Goal: Answer question/provide support: Answer question/provide support

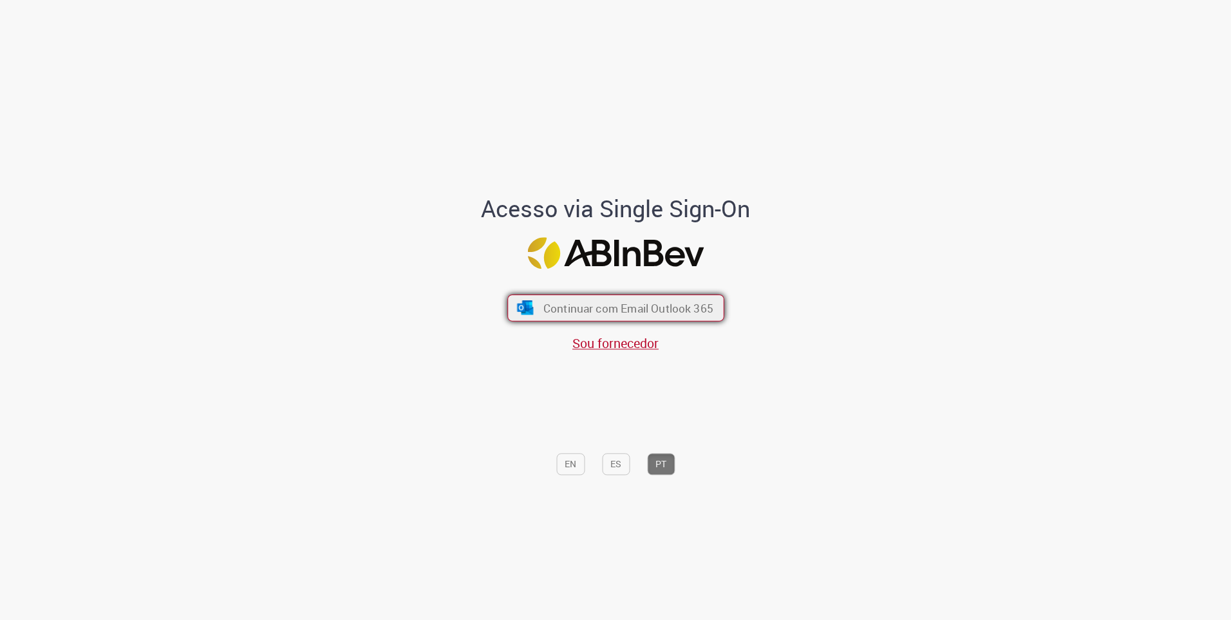
click at [574, 308] on span "Continuar com Email Outlook 365" at bounding box center [628, 307] width 170 height 15
click at [576, 314] on span "Continuar com Email Outlook 365" at bounding box center [628, 307] width 170 height 15
click at [589, 292] on div "Continuar com Email Outlook 365 Sou fornecedor" at bounding box center [615, 316] width 213 height 71
click at [555, 308] on span "Continuar com Email Outlook 365" at bounding box center [628, 307] width 170 height 15
click at [604, 297] on button "Continuar com Email Outlook 365" at bounding box center [615, 307] width 217 height 27
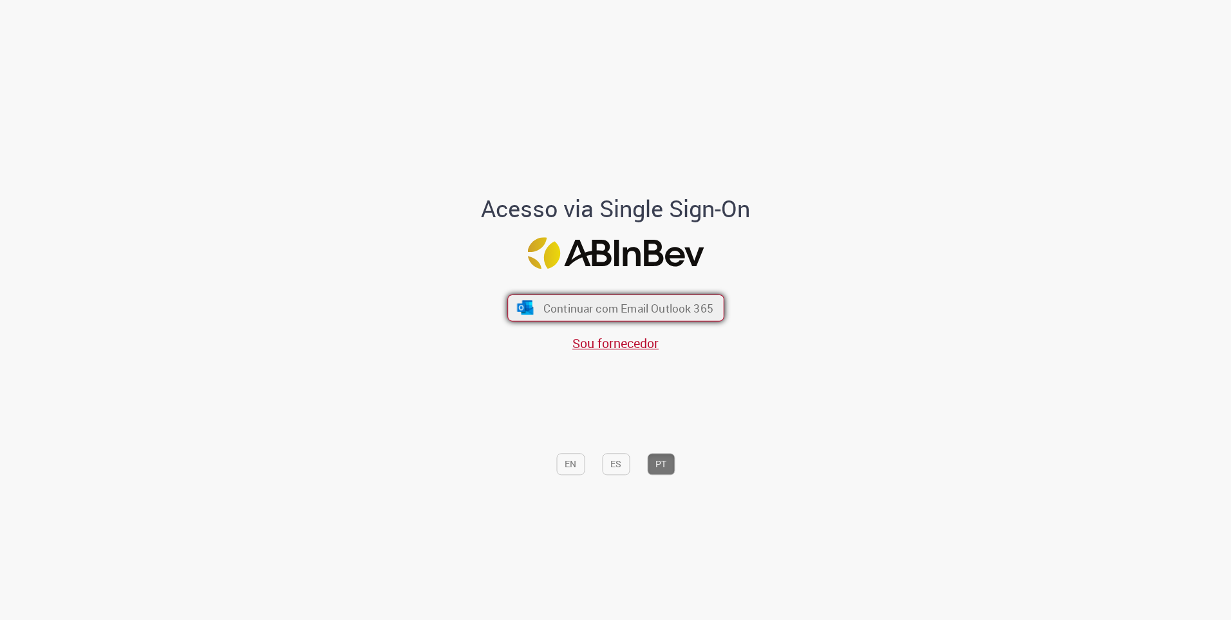
click at [601, 305] on span "Continuar com Email Outlook 365" at bounding box center [628, 307] width 170 height 15
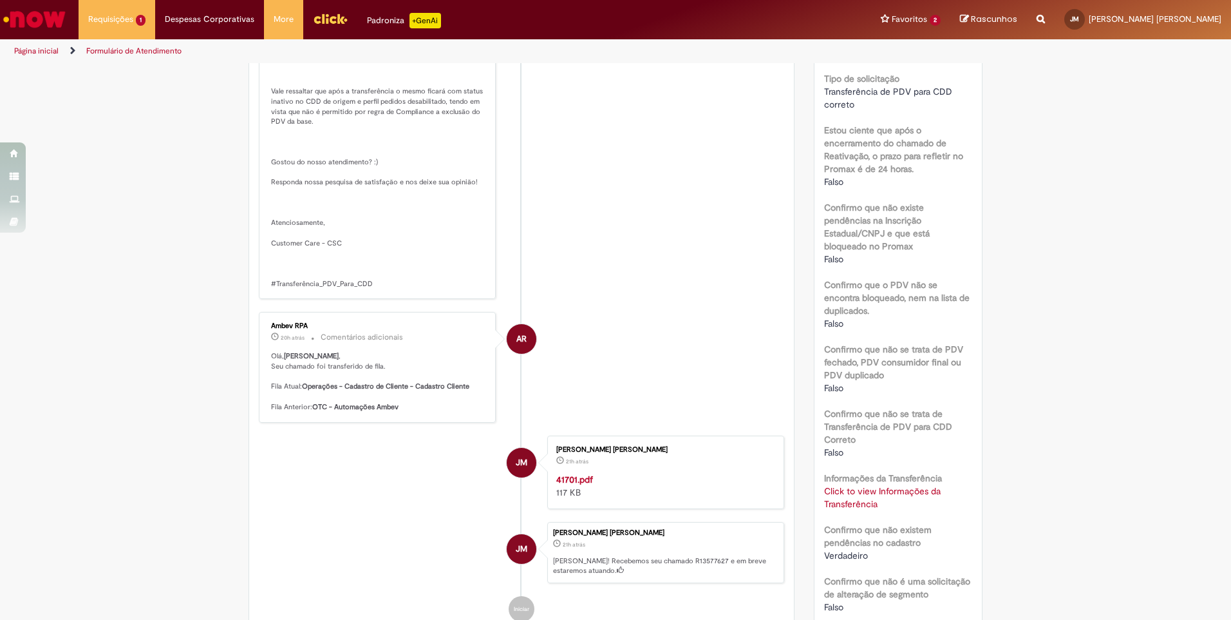
scroll to position [629, 0]
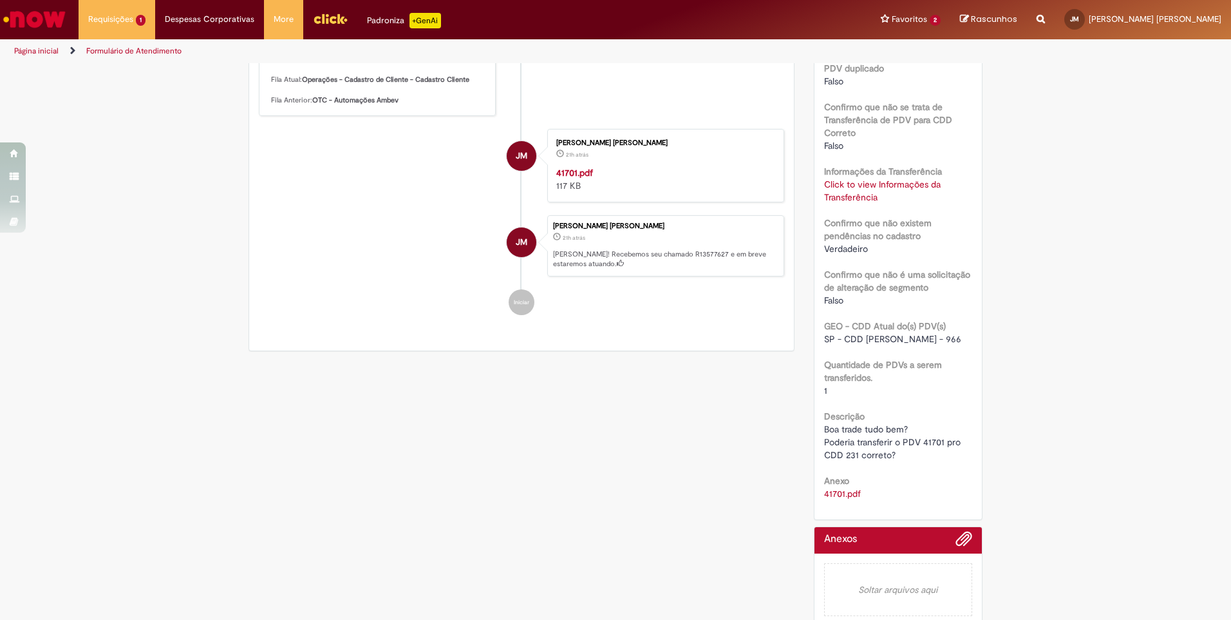
click at [932, 432] on span "Boa trade tudo bem? Poderia transferir o PDV 41701 pro CDD 231 correto?" at bounding box center [893, 441] width 139 height 37
copy span "41701"
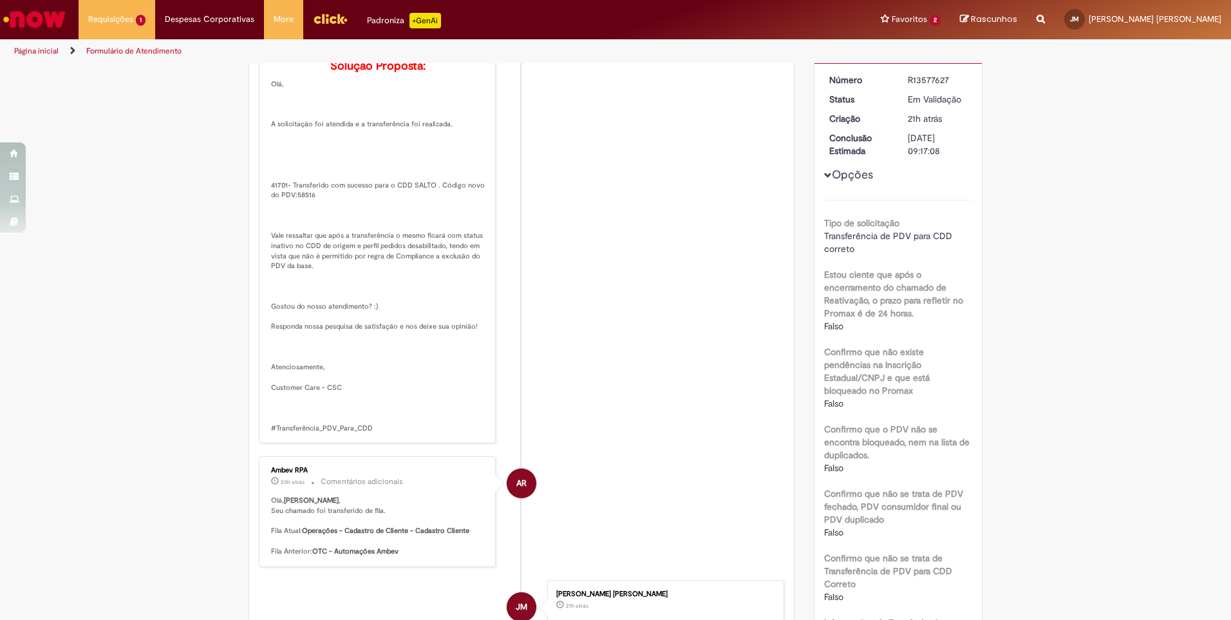
scroll to position [0, 0]
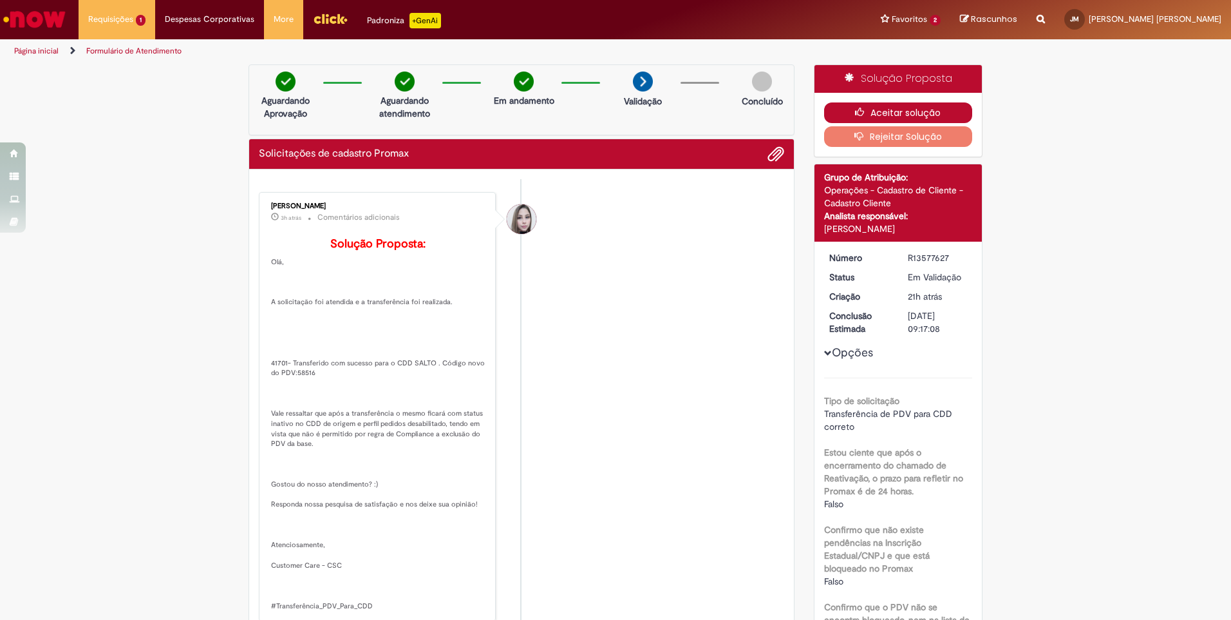
click at [915, 114] on button "Aceitar solução" at bounding box center [898, 112] width 149 height 21
click at [858, 117] on icon "button" at bounding box center [862, 112] width 15 height 9
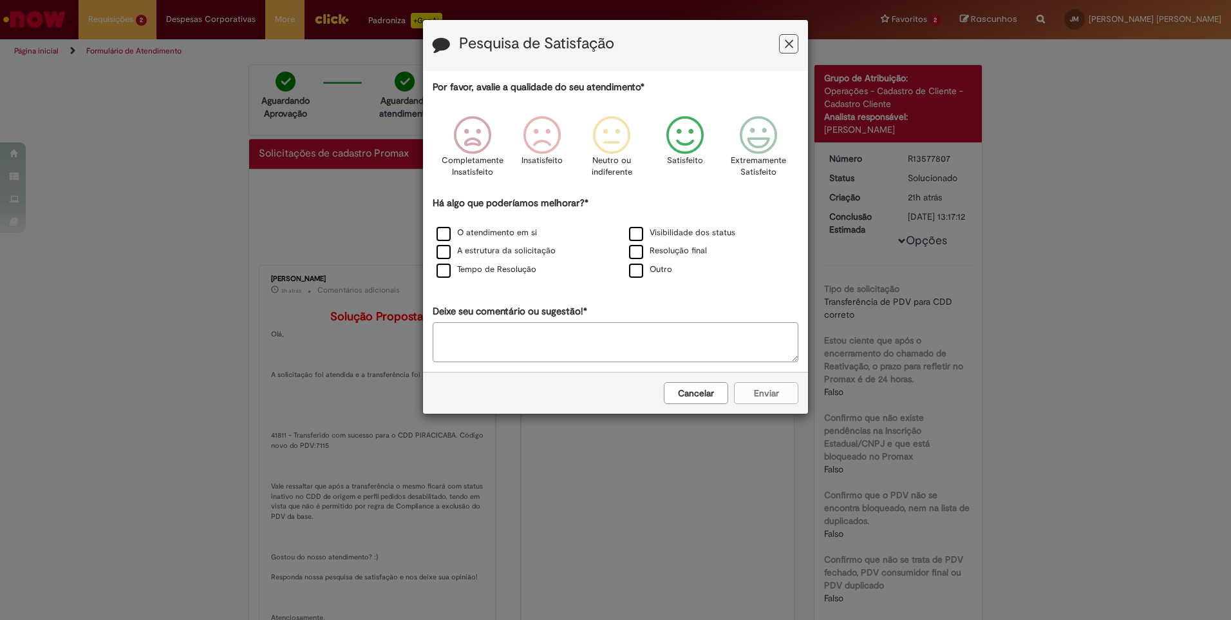
click at [690, 144] on icon "Feedback" at bounding box center [685, 135] width 48 height 39
click at [448, 276] on label "Tempo de Resolução" at bounding box center [487, 269] width 100 height 12
click at [752, 393] on button "Enviar" at bounding box center [766, 393] width 64 height 22
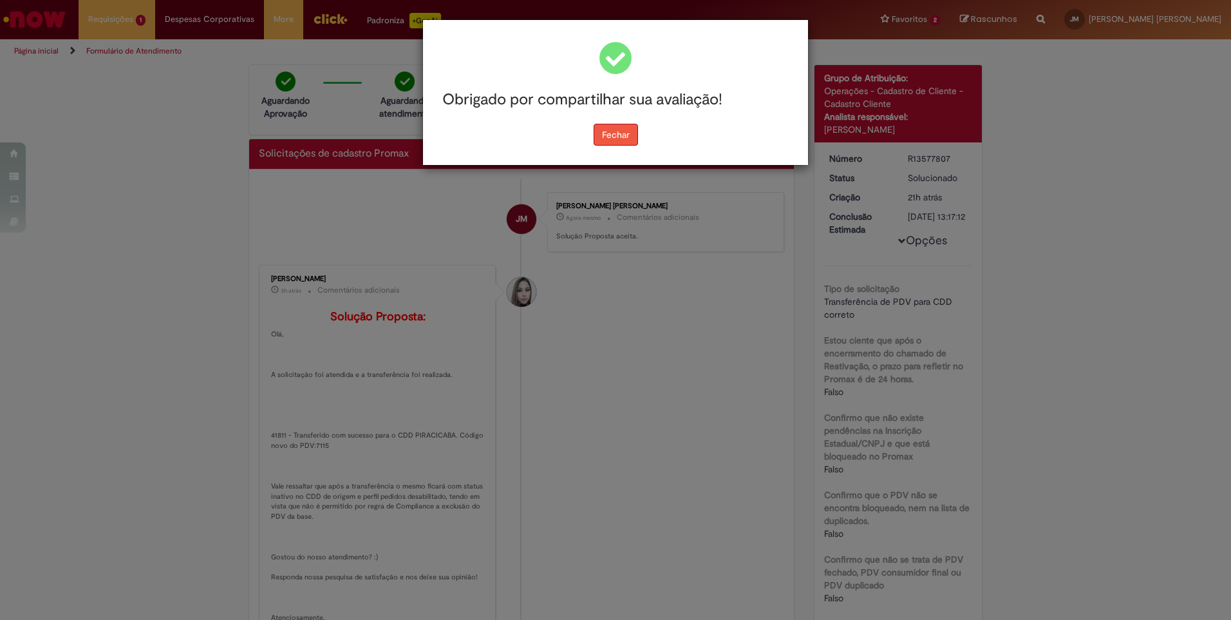
click at [632, 135] on button "Fechar" at bounding box center [616, 135] width 44 height 22
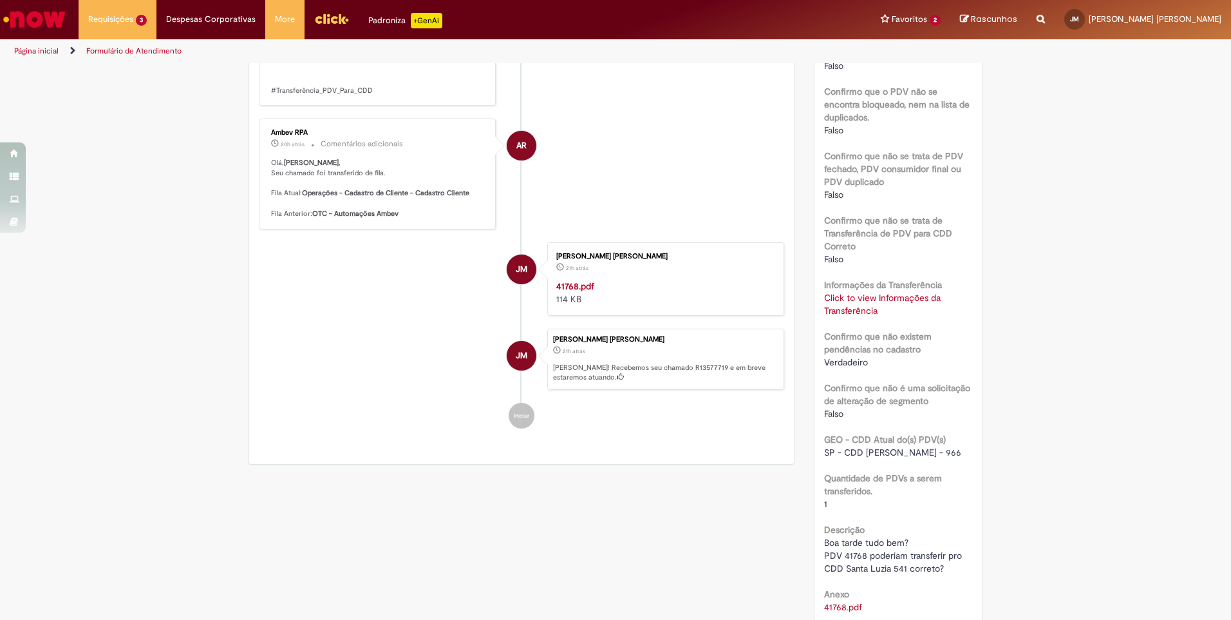
scroll to position [629, 0]
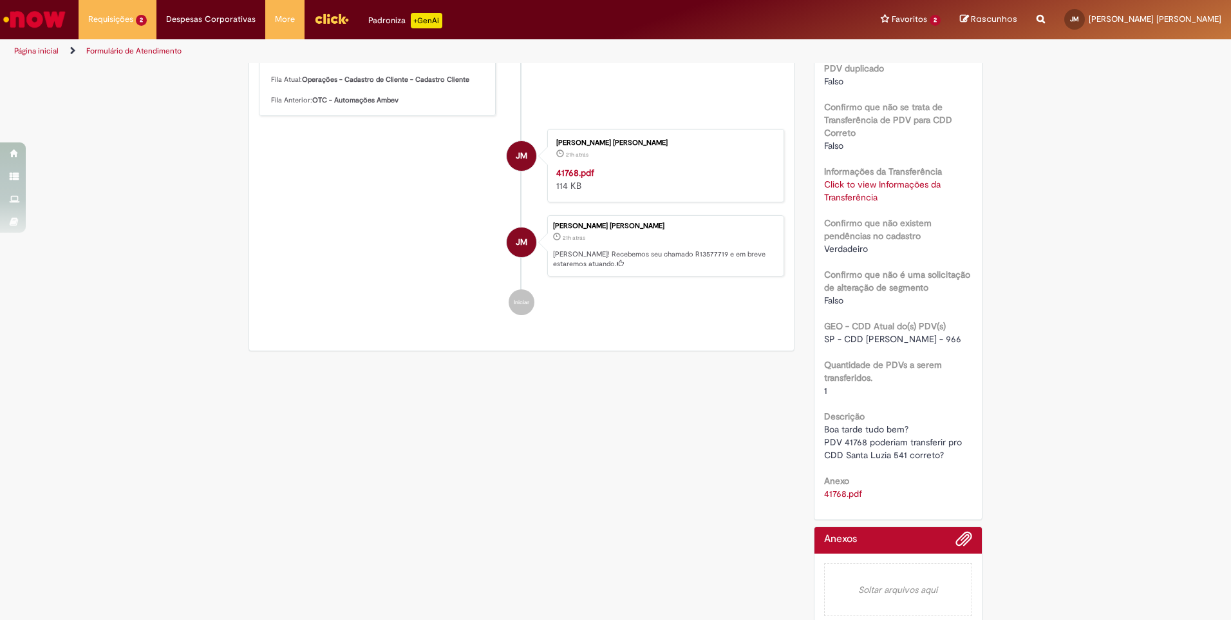
click at [853, 430] on span "Boa tarde tudo bem? PDV 41768 poderiam transferir pro CDD Santa Luzia 541 corre…" at bounding box center [894, 441] width 140 height 37
copy span "41768"
drag, startPoint x: 648, startPoint y: 465, endPoint x: 777, endPoint y: 465, distance: 129.4
click at [648, 465] on div "Verificar Código de Barras Aguardando Aprovação Aguardando atendimento Em andam…" at bounding box center [615, 34] width 753 height 1197
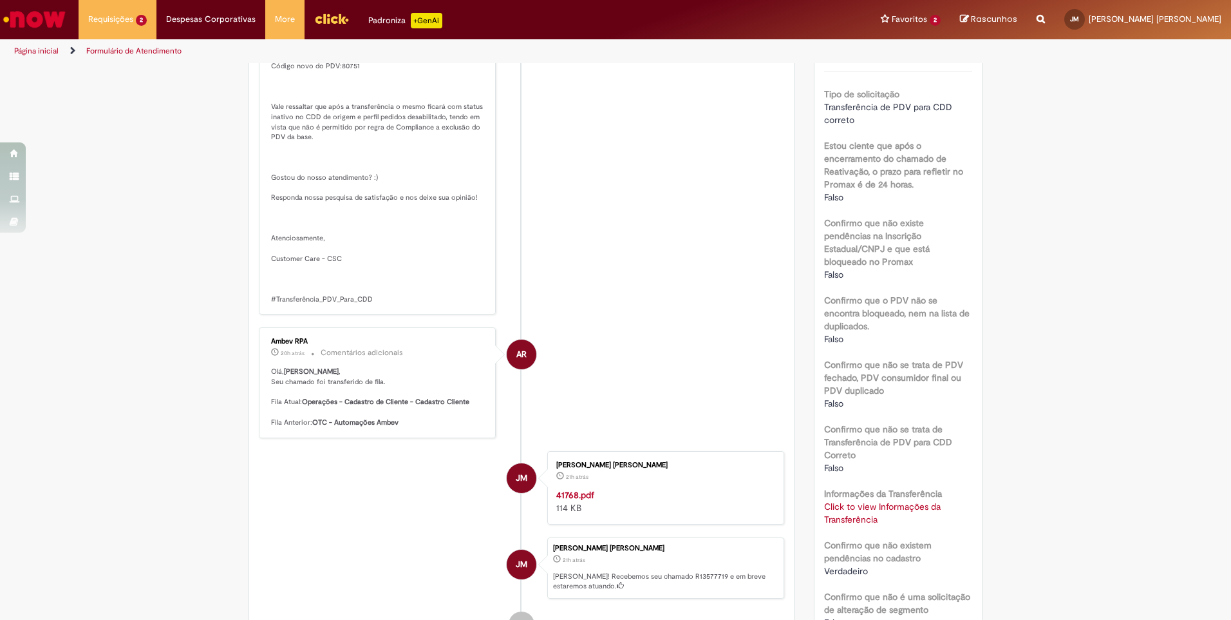
scroll to position [0, 0]
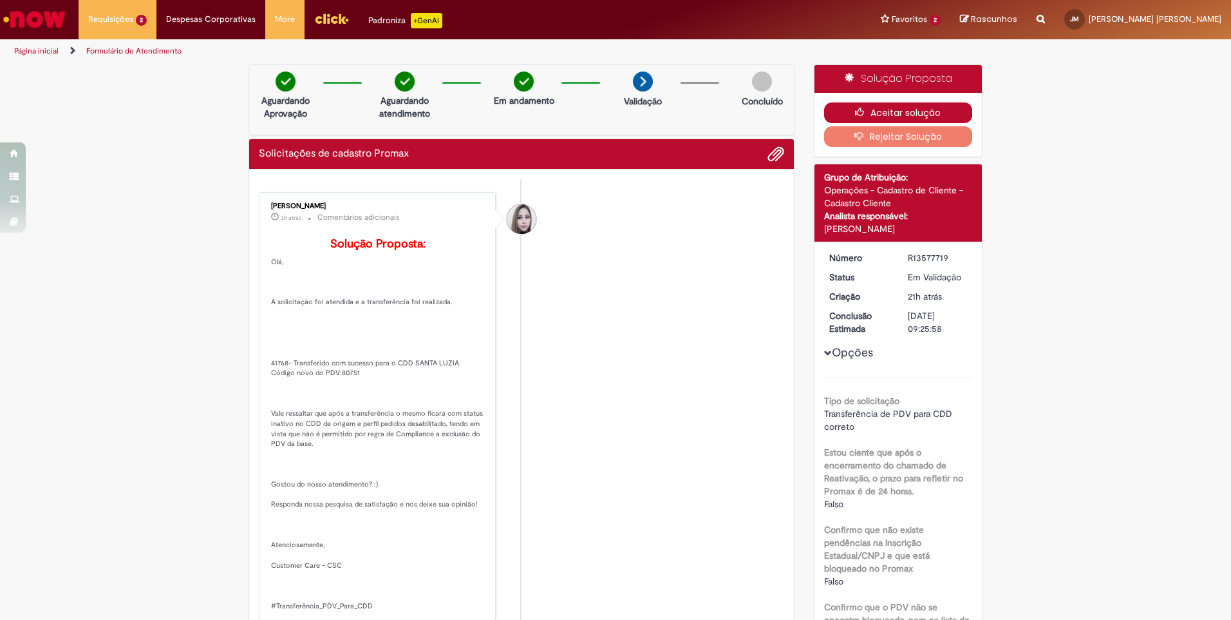
click at [862, 119] on button "Aceitar solução" at bounding box center [898, 112] width 149 height 21
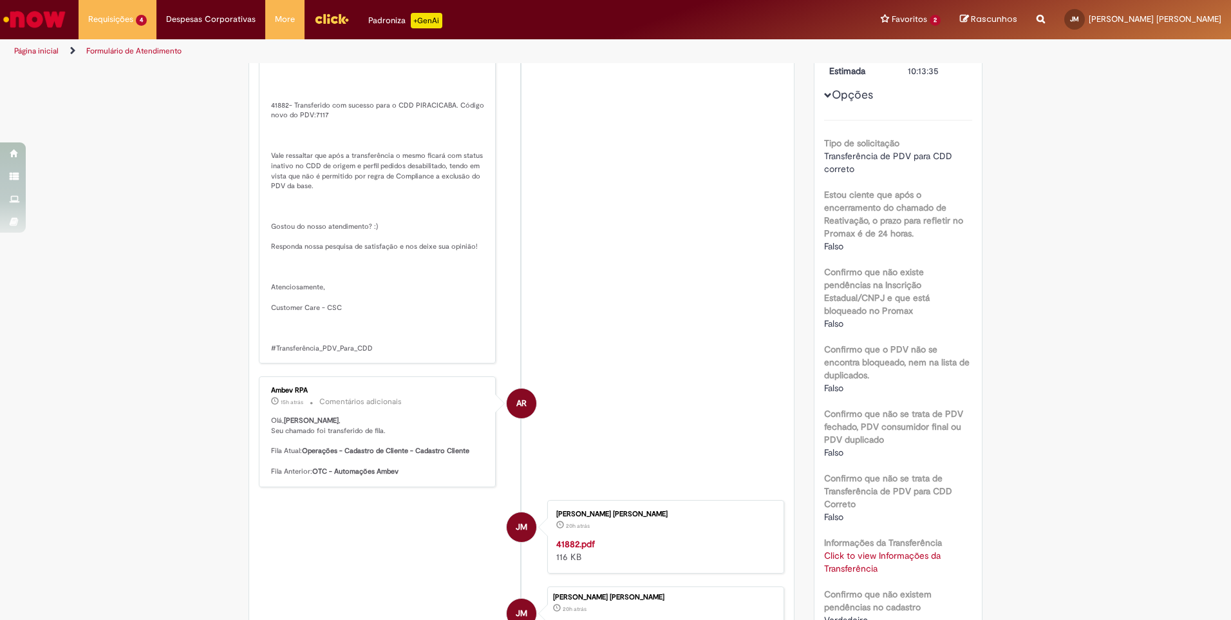
scroll to position [515, 0]
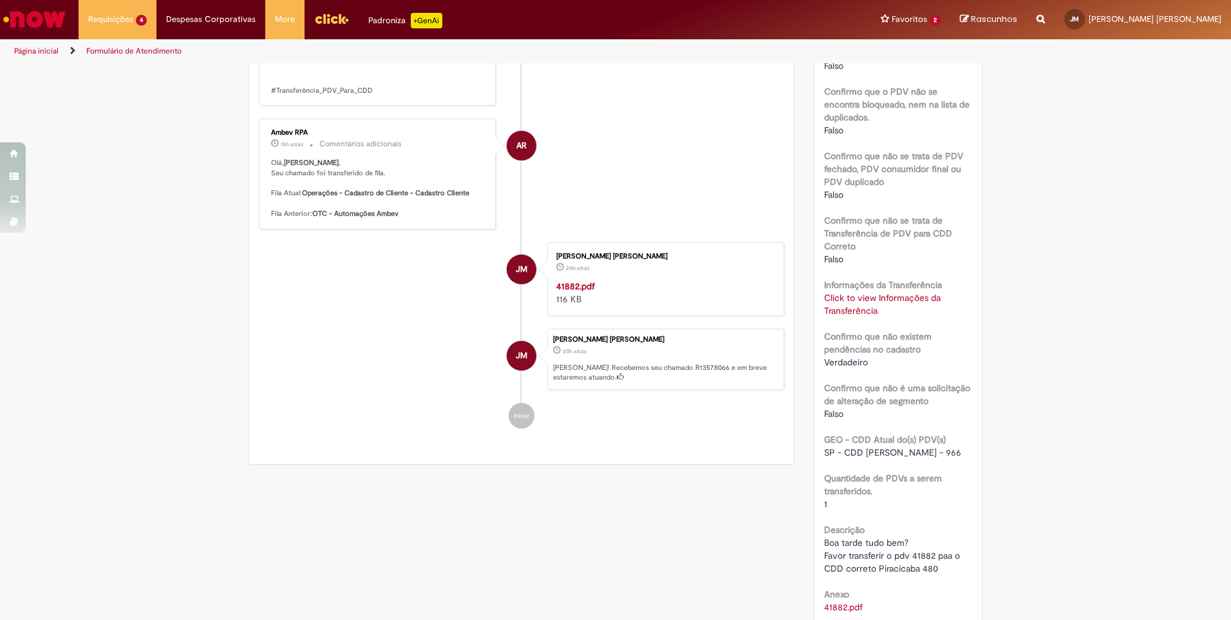
click at [926, 543] on span "Boa tarde tudo bem? Favor transferir o pdv 41882 paa o CDD correto Piracicaba 4…" at bounding box center [893, 554] width 138 height 37
copy span "41882"
drag, startPoint x: 426, startPoint y: 459, endPoint x: 442, endPoint y: 459, distance: 15.5
click at [426, 441] on ul "[PERSON_NAME] 3h atrás 3 horas atrás Comentários adicionais Solução Proposta: […" at bounding box center [521, 52] width 525 height 777
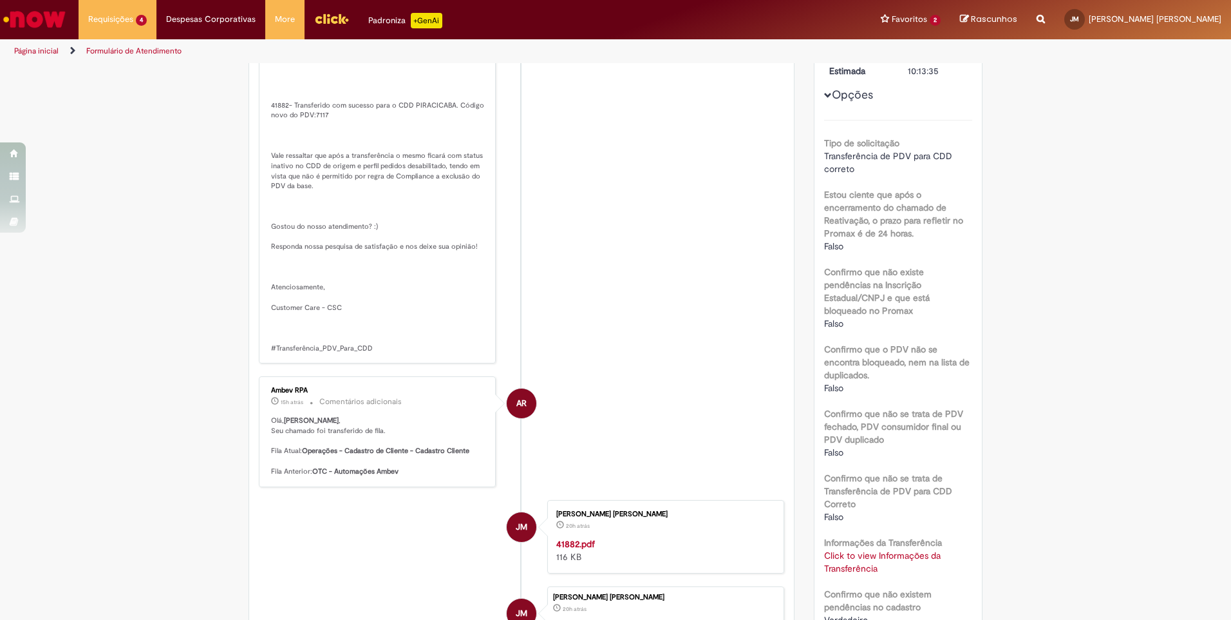
scroll to position [0, 0]
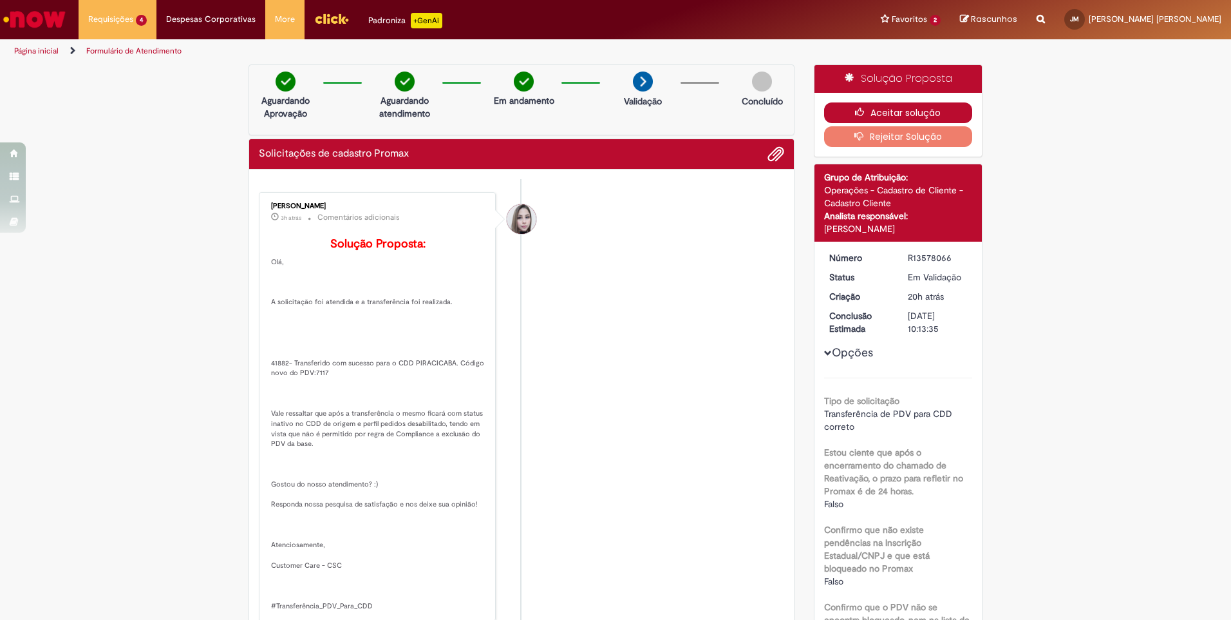
click at [904, 102] on button "Aceitar solução" at bounding box center [898, 112] width 149 height 21
